Goal: Task Accomplishment & Management: Use online tool/utility

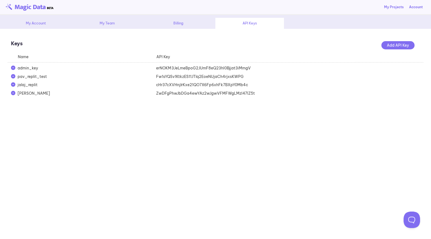
click at [393, 7] on link "My Projects" at bounding box center [393, 7] width 19 height 5
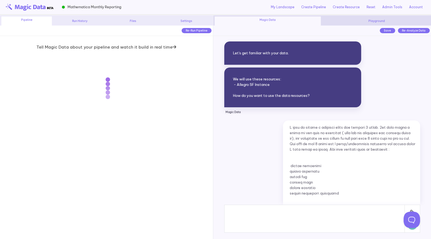
scroll to position [3239, 0]
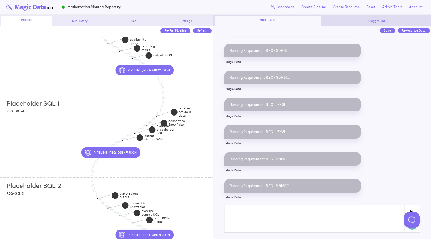
click at [44, 152] on div "Placeholder SQL 1 add section adding new section REQ-D3E4F" at bounding box center [106, 136] width 213 height 82
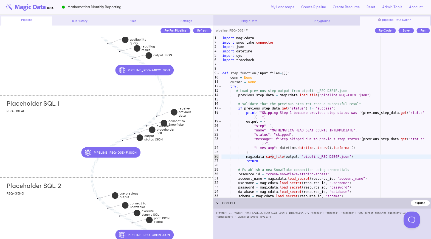
click at [272, 155] on div "import magicdata import snowflake . connector import json import datetime impor…" at bounding box center [326, 121] width 210 height 170
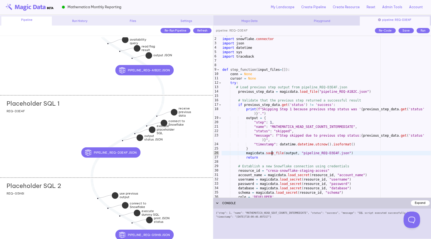
scroll to position [4, 0]
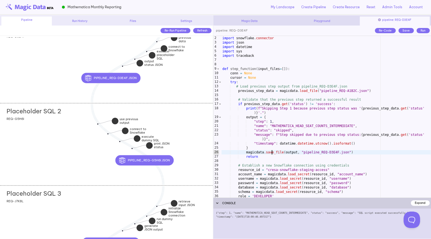
click at [49, 157] on div "Placeholder SQL 2 add section adding new section REQ-G5H6I" at bounding box center [106, 144] width 213 height 82
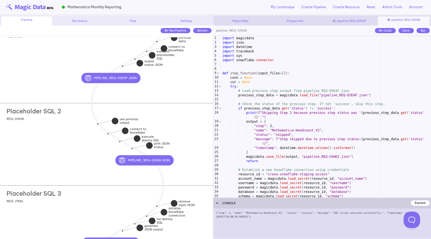
click at [345, 141] on div "import magicdata import json import datetime import traceback import sys import…" at bounding box center [326, 121] width 210 height 170
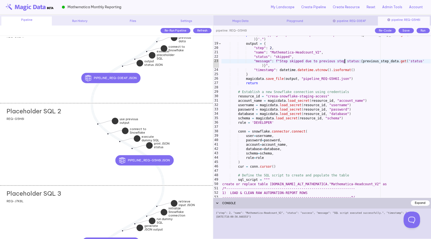
scroll to position [78, 0]
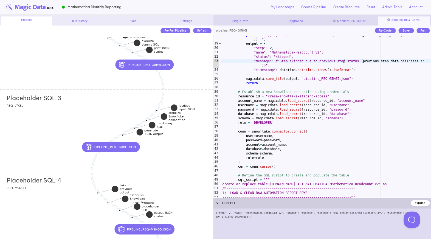
click at [45, 138] on div "Placeholder SQL 3 add section adding new section REQ-J7K8L" at bounding box center [106, 131] width 213 height 82
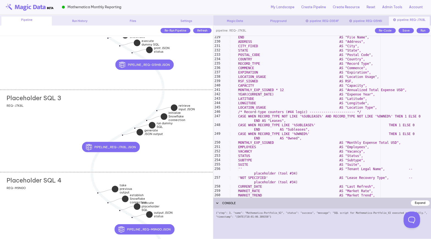
scroll to position [1018, 0]
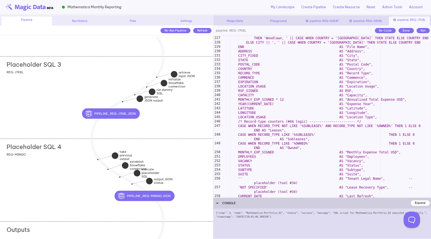
click at [49, 170] on div "Placeholder SQL 4 add section adding new section REQ-M9N0O" at bounding box center [106, 179] width 213 height 82
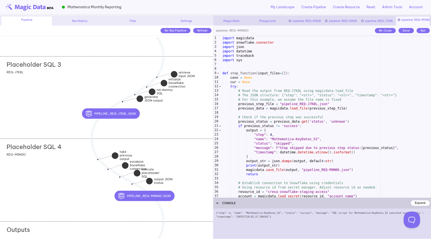
type textarea "**********"
click at [327, 123] on div "import magicdata import snowflake . connector import json import datetime impor…" at bounding box center [326, 121] width 210 height 170
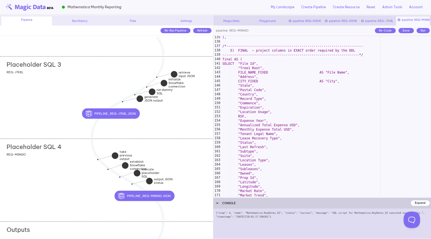
scroll to position [601, 0]
